Goal: Task Accomplishment & Management: Manage account settings

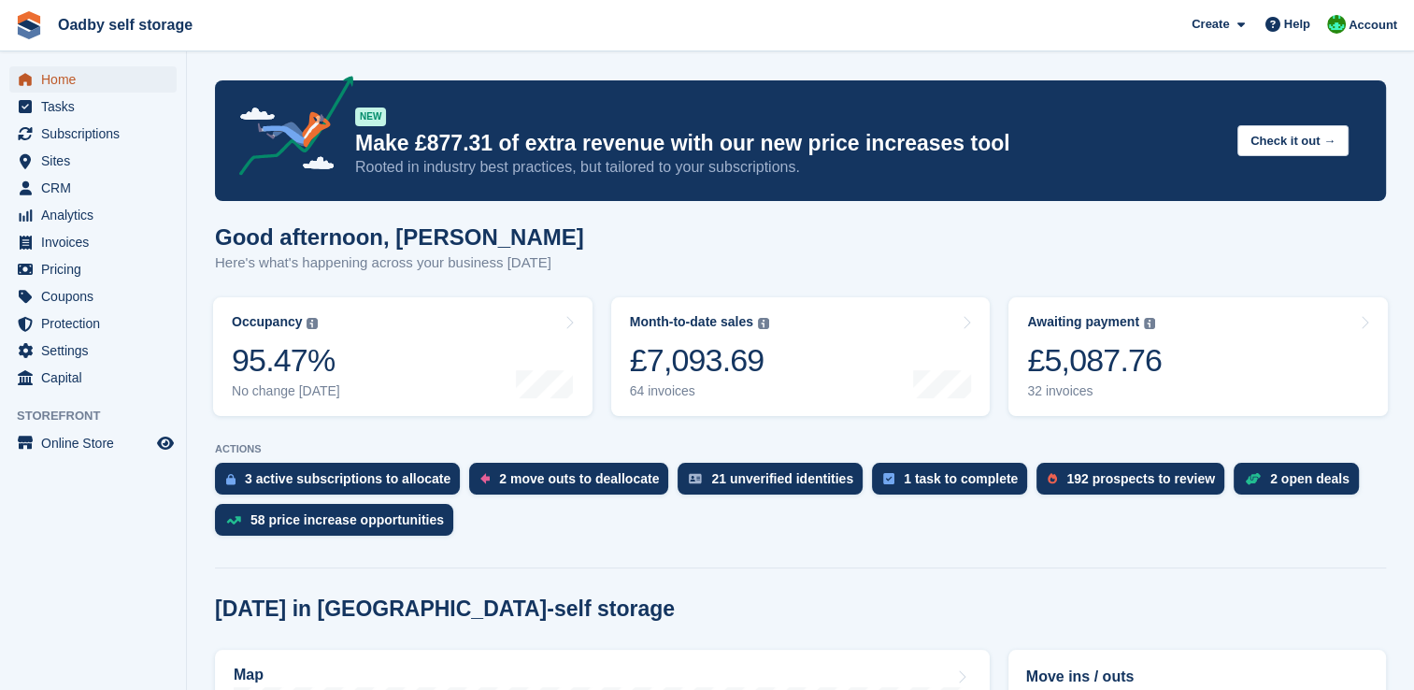
click at [79, 82] on span "Home" at bounding box center [97, 79] width 112 height 26
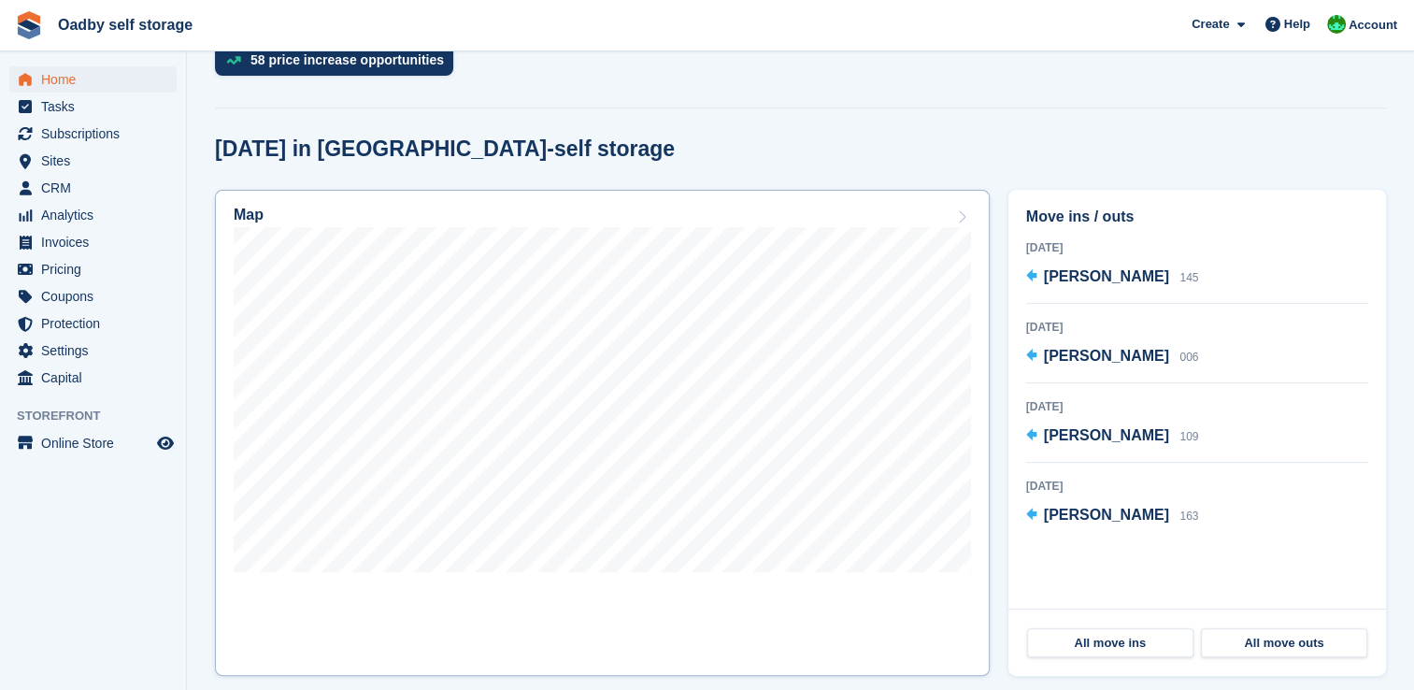
scroll to position [467, 0]
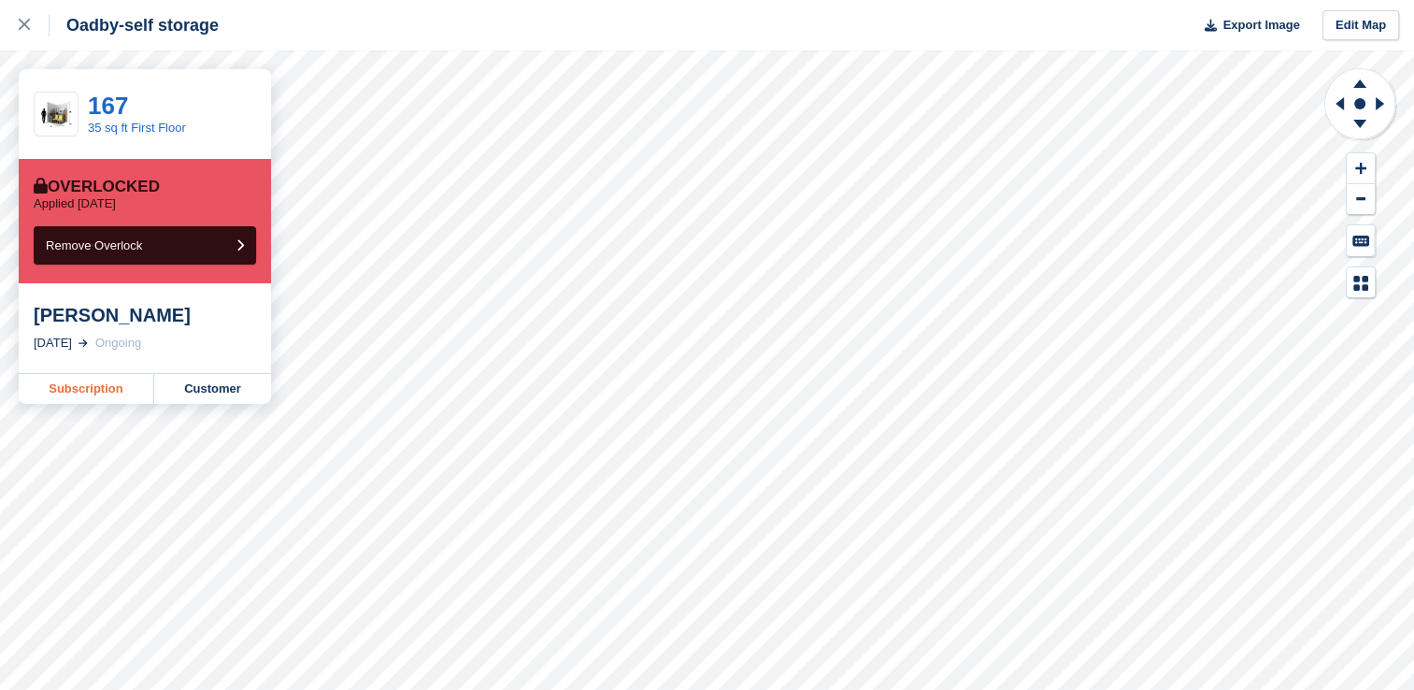
click at [93, 390] on link "Subscription" at bounding box center [87, 389] width 136 height 30
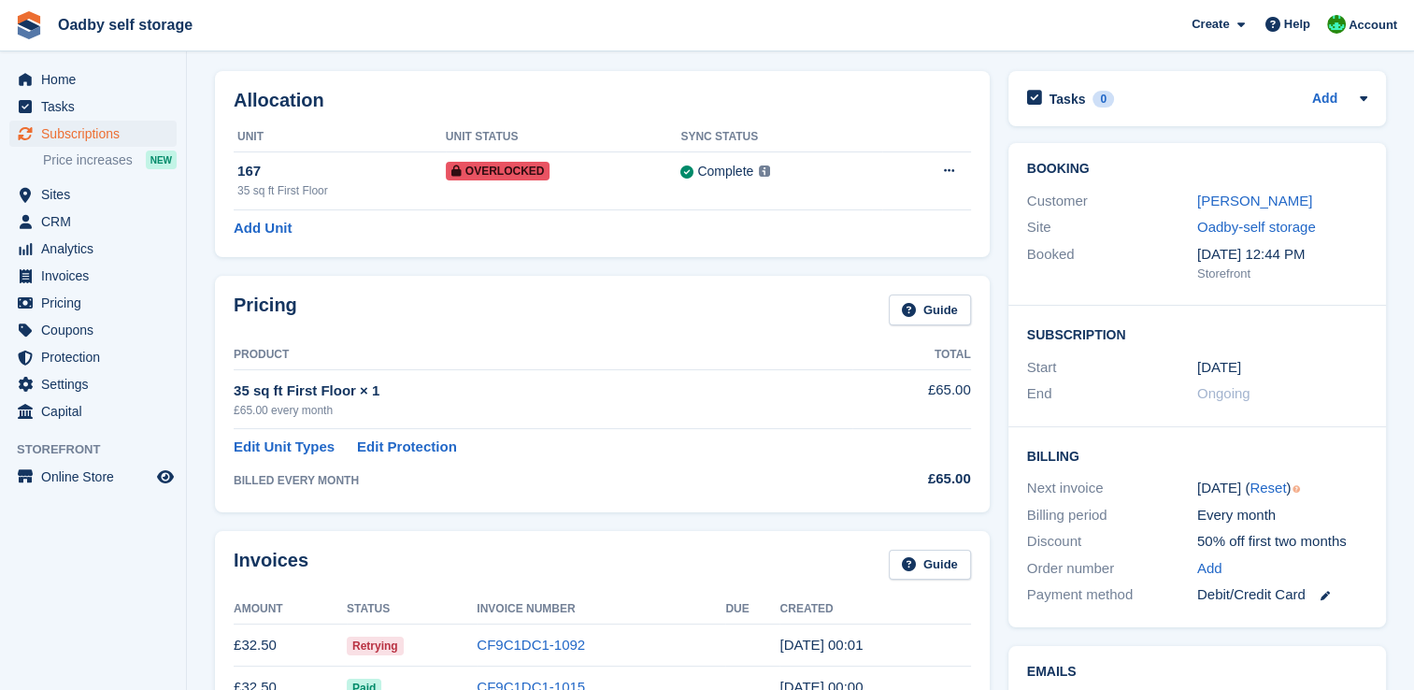
scroll to position [93, 0]
